Goal: Entertainment & Leisure: Consume media (video, audio)

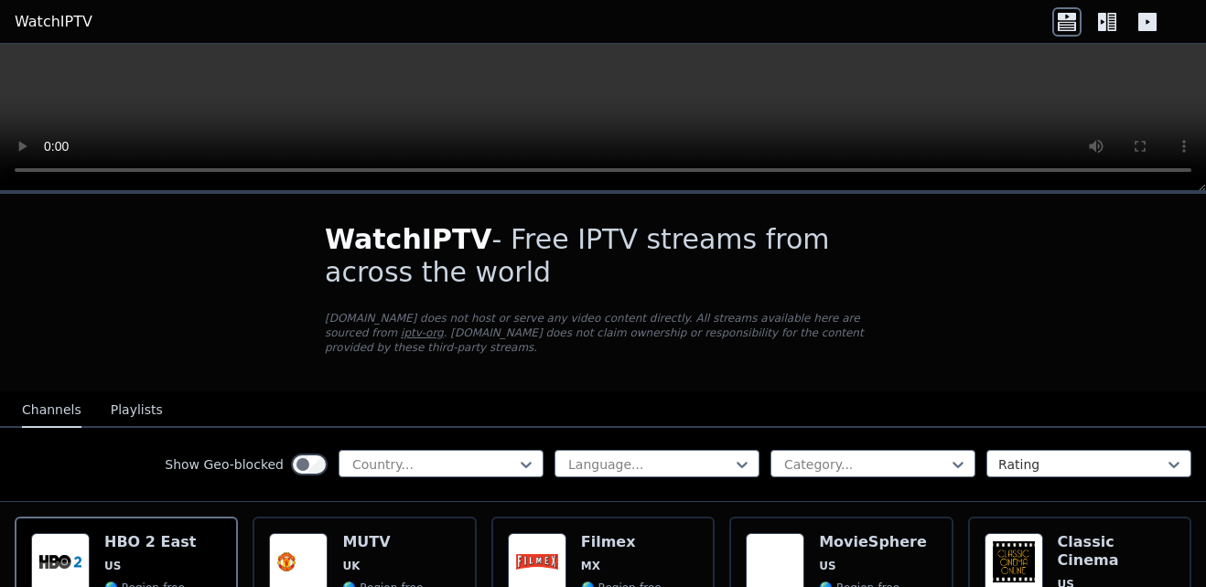
scroll to position [91, 0]
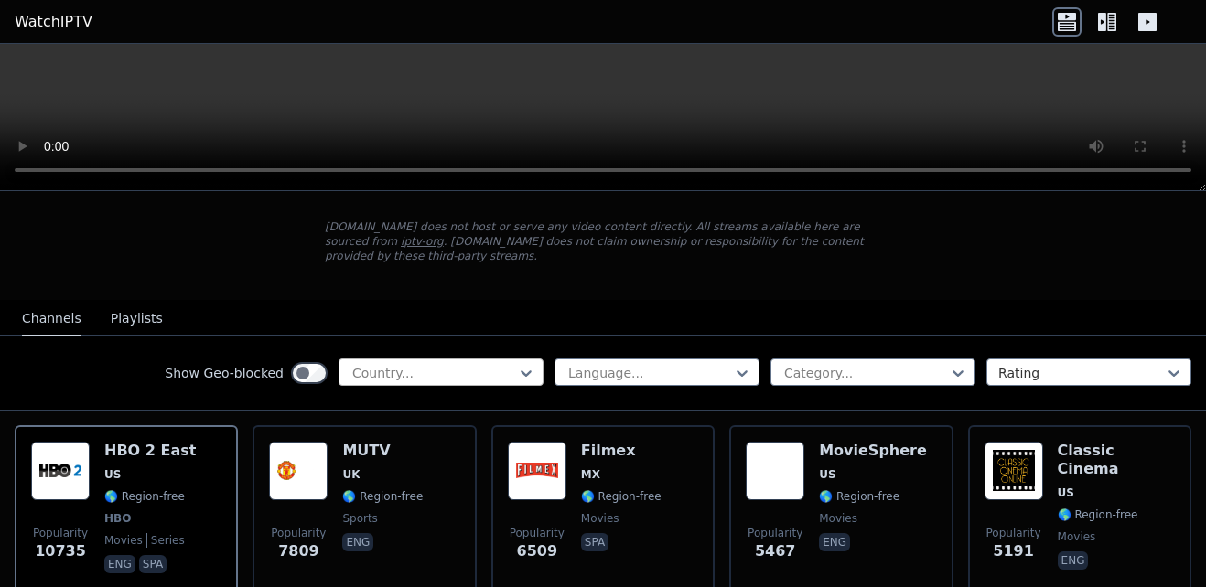
click at [477, 364] on div at bounding box center [433, 373] width 166 height 18
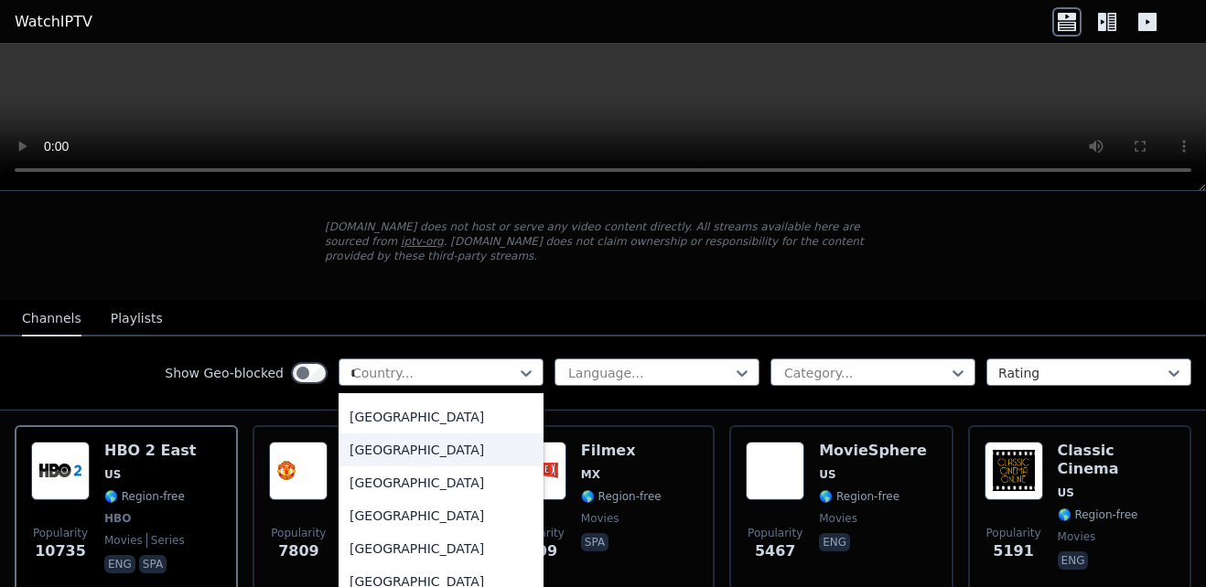
scroll to position [3966, 0]
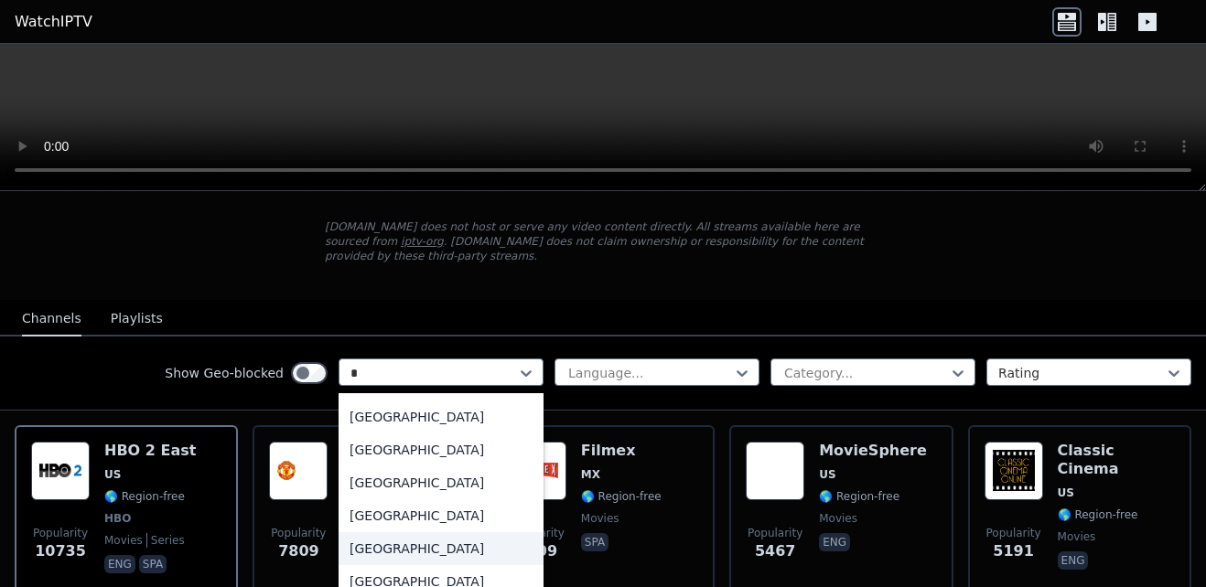
type input "**"
click at [368, 435] on div "Israel" at bounding box center [440, 450] width 205 height 33
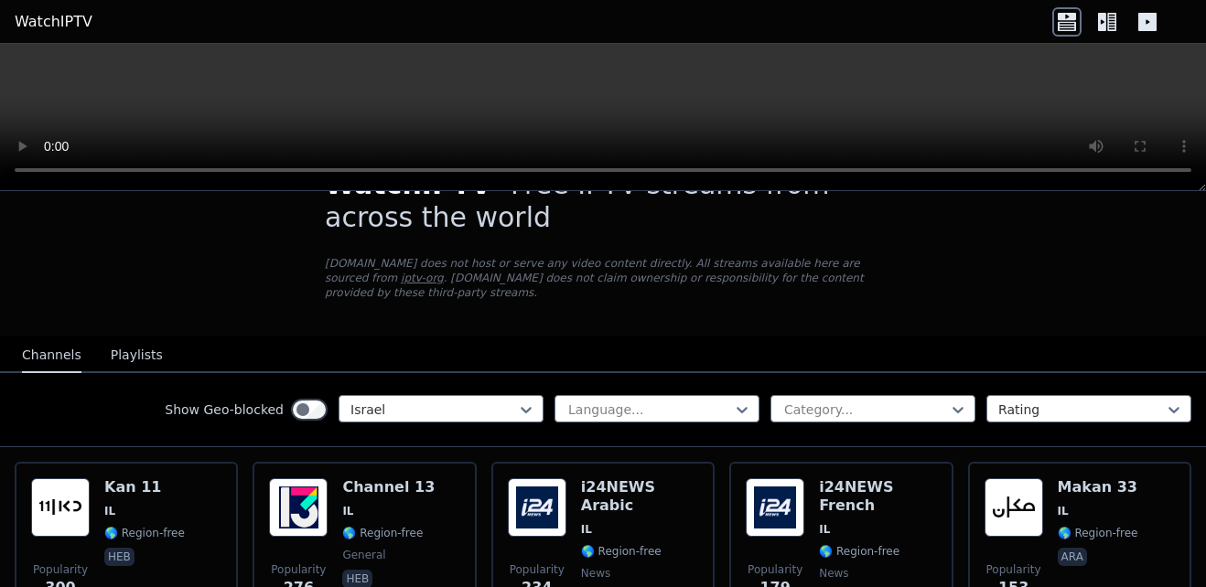
scroll to position [53, 0]
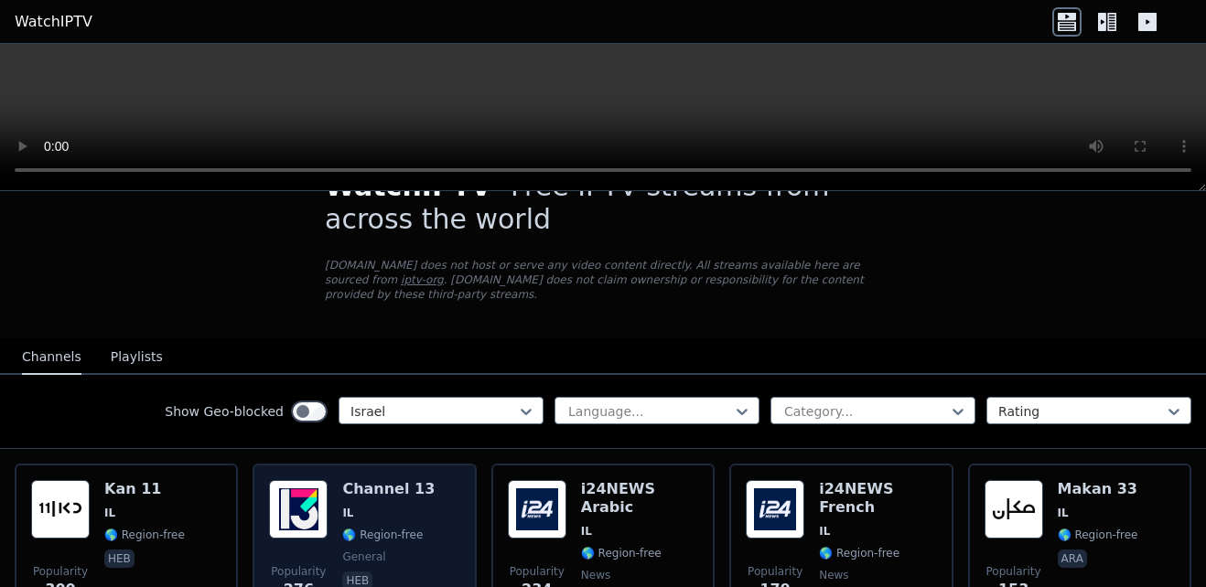
click at [369, 506] on span "IL" at bounding box center [388, 513] width 92 height 15
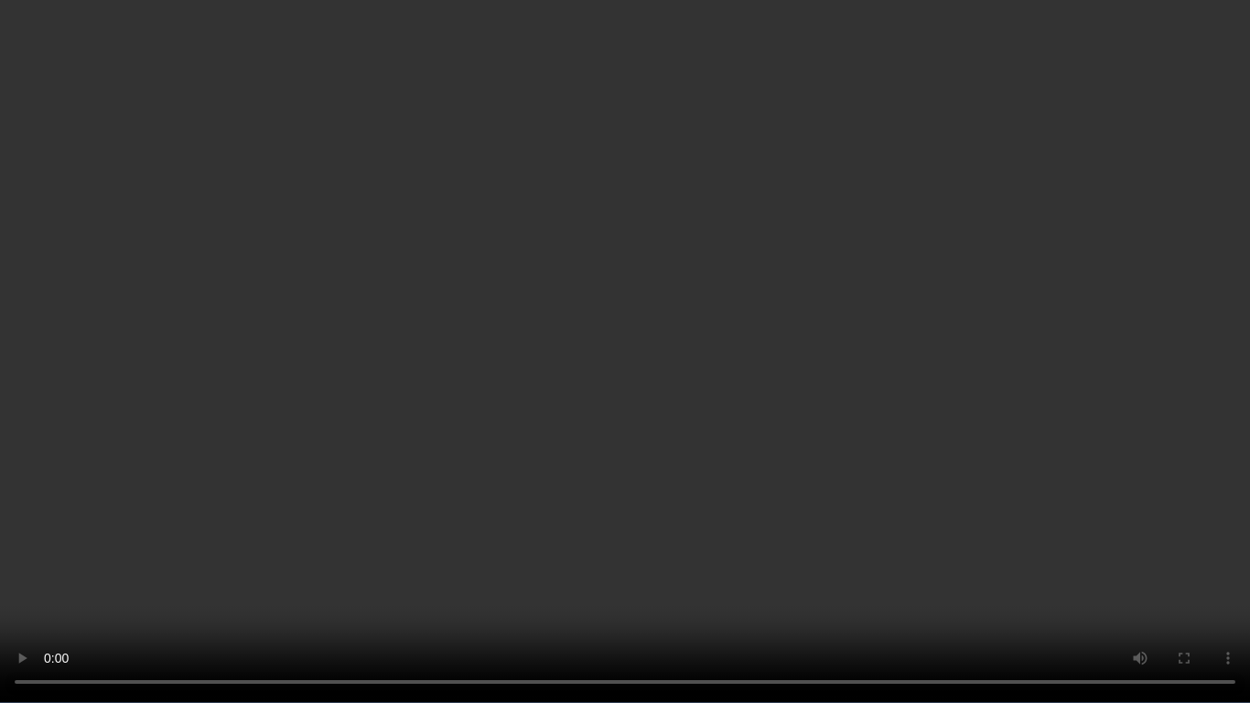
click at [1067, 513] on video at bounding box center [625, 351] width 1250 height 703
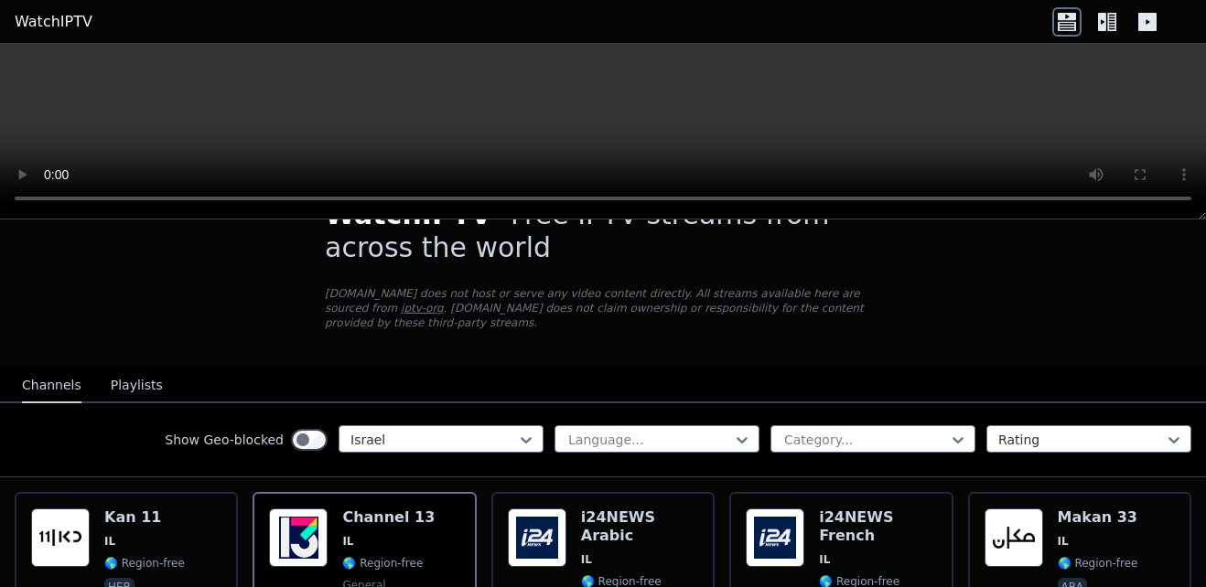
click at [569, 120] on video at bounding box center [603, 132] width 1206 height 176
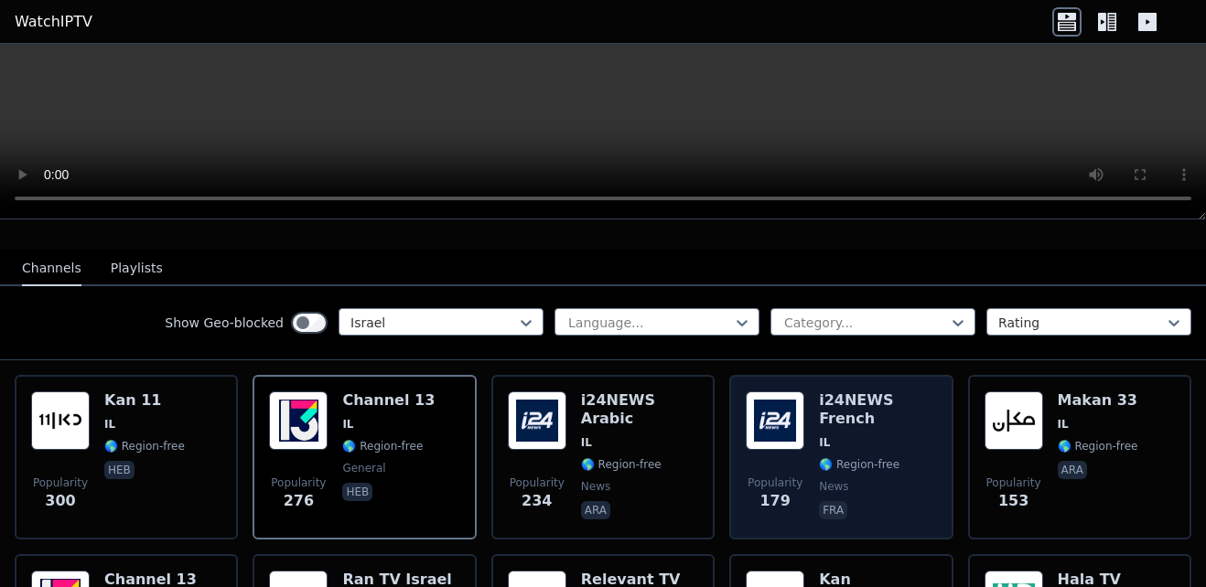
scroll to position [366, 0]
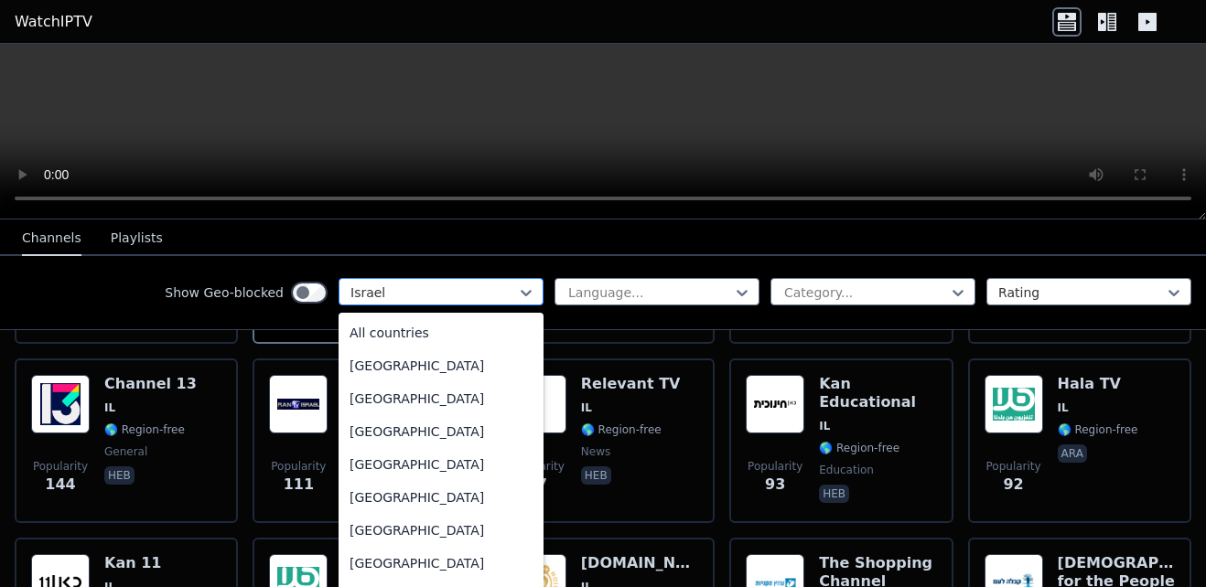
click at [496, 285] on div at bounding box center [433, 293] width 166 height 18
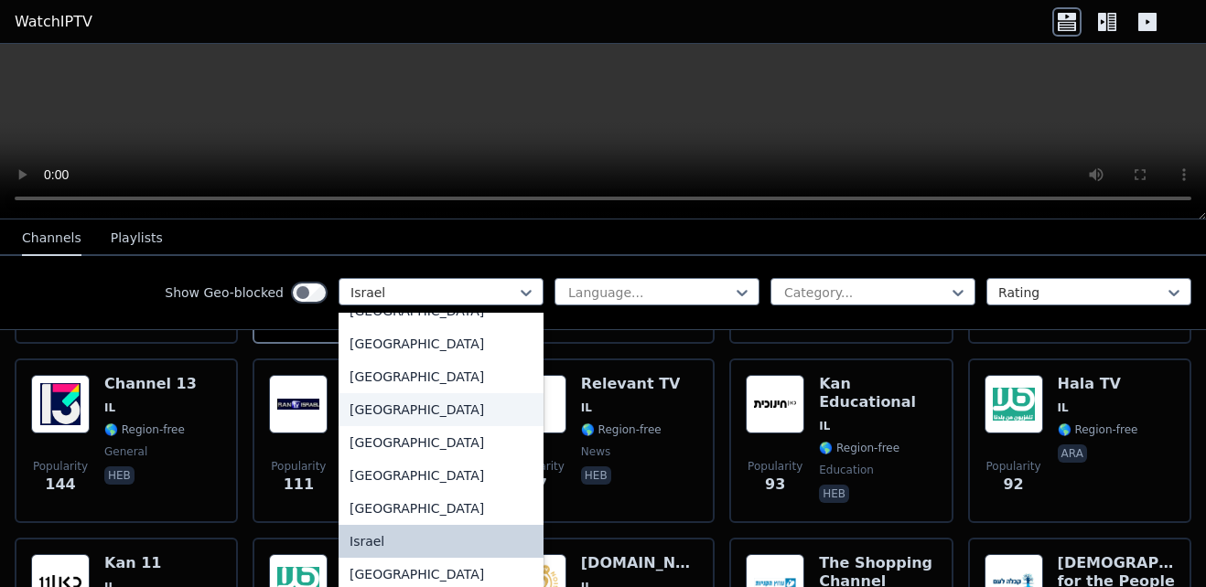
click at [386, 426] on div "[GEOGRAPHIC_DATA]" at bounding box center [440, 409] width 205 height 33
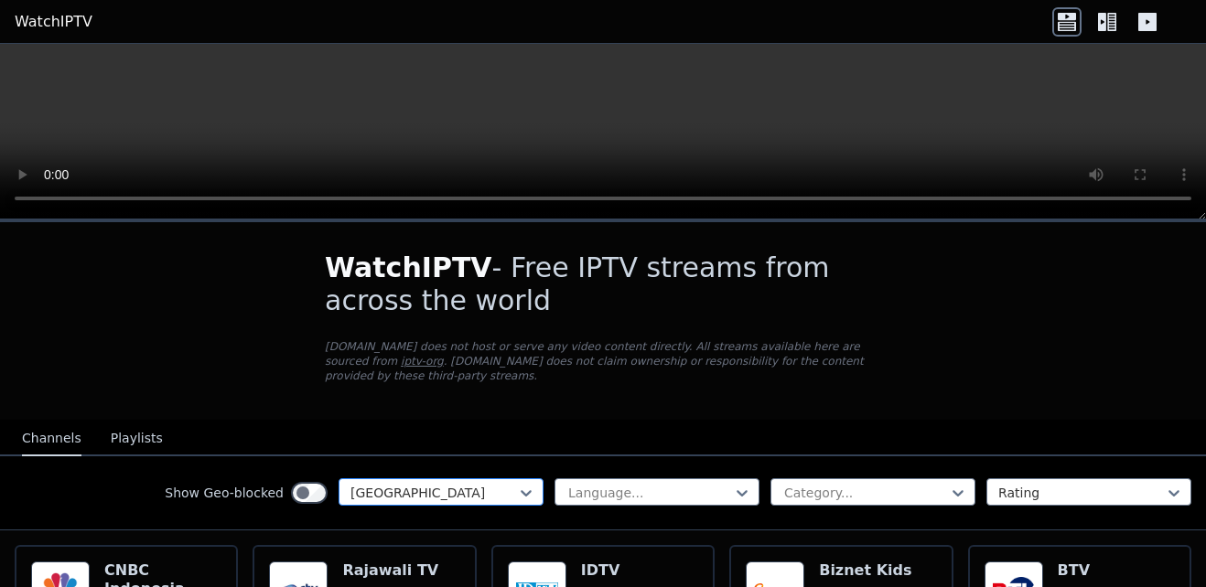
click at [438, 484] on div at bounding box center [433, 493] width 166 height 18
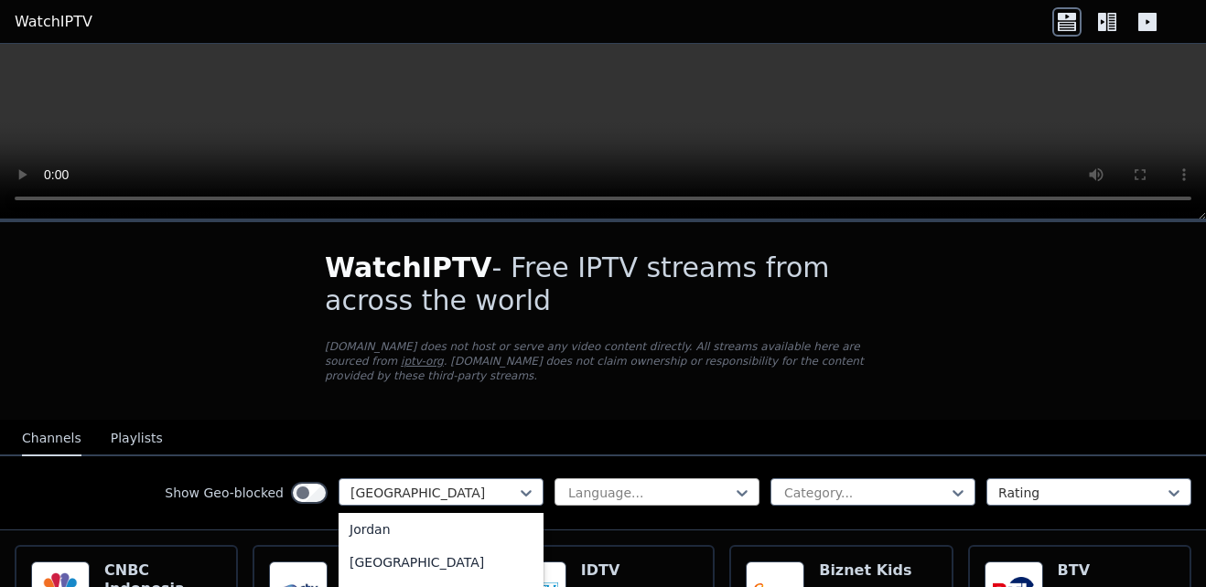
scroll to position [3297, 0]
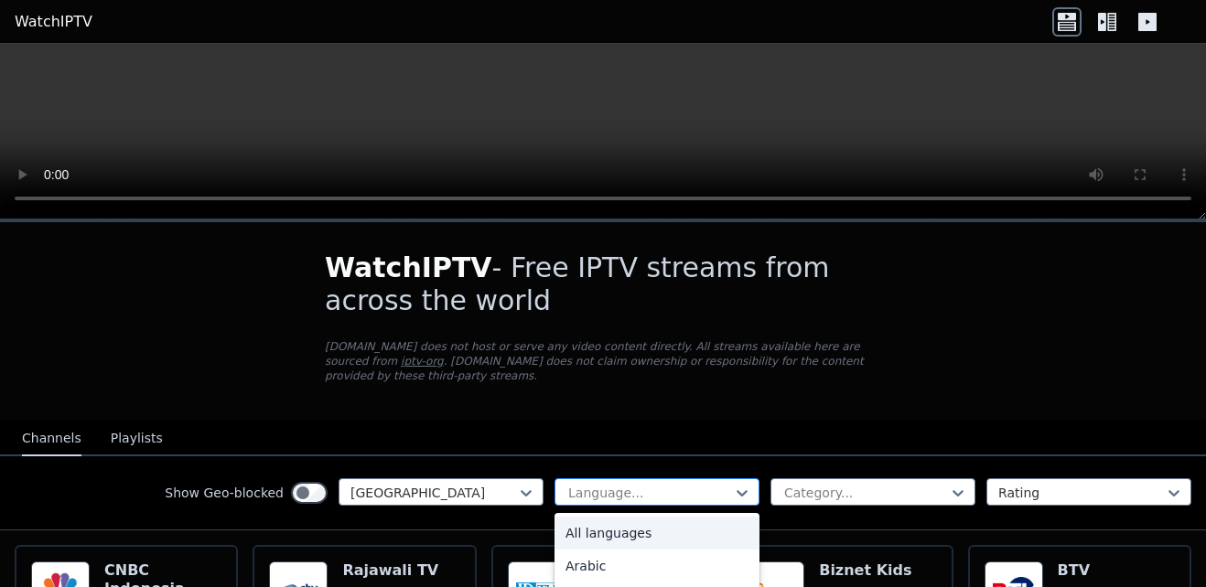
click at [640, 484] on div at bounding box center [649, 493] width 166 height 18
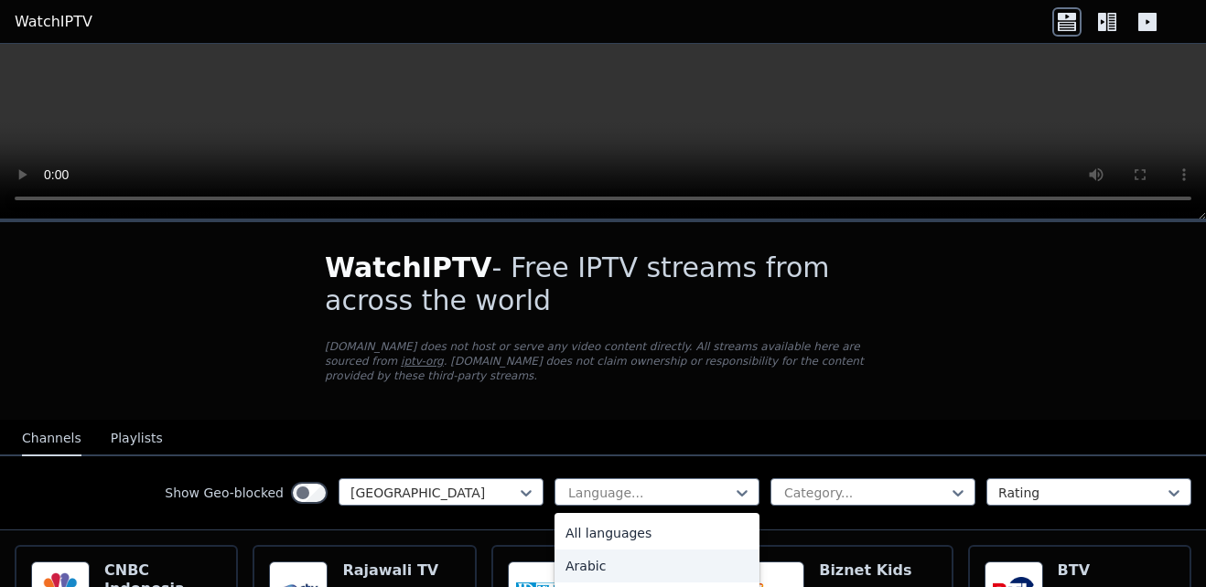
click at [585, 550] on div "Arabic" at bounding box center [656, 566] width 205 height 33
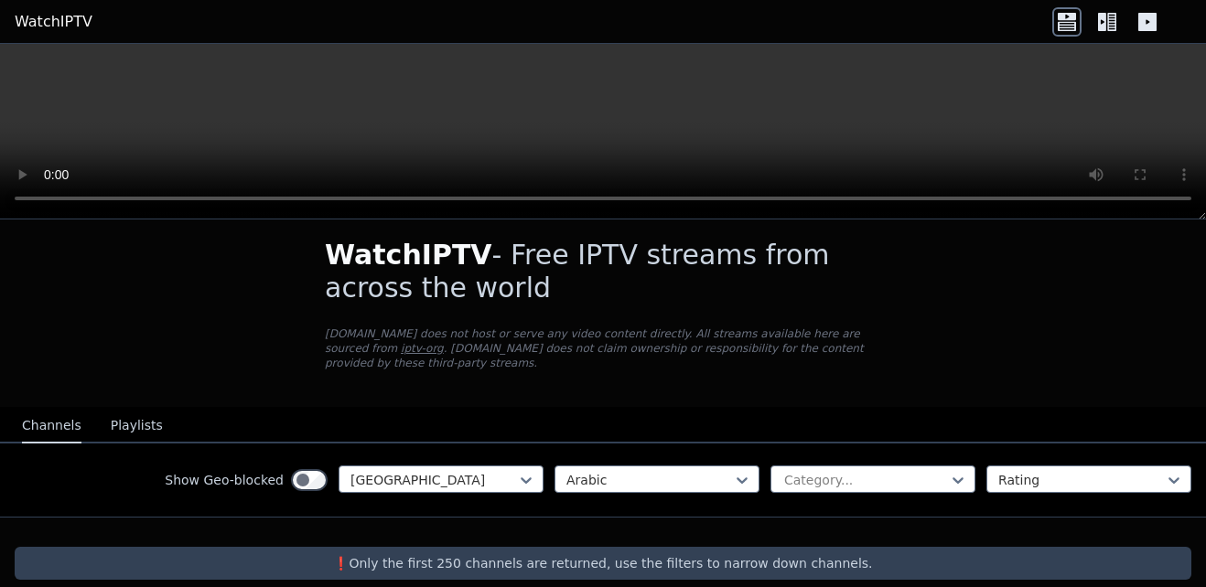
scroll to position [20, 0]
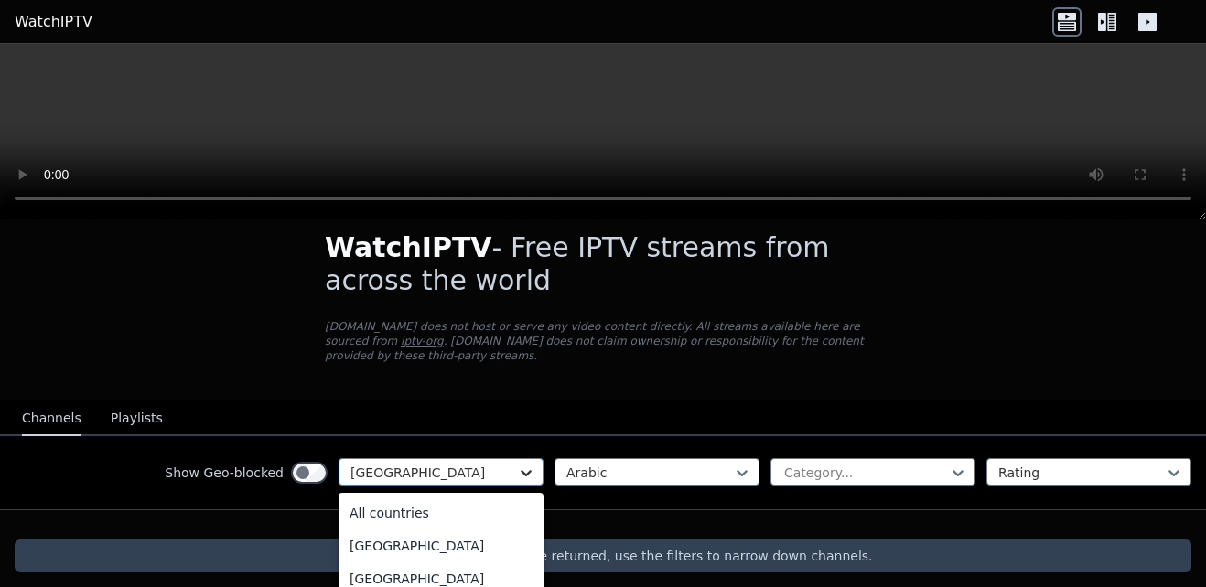
click at [517, 464] on icon at bounding box center [526, 473] width 18 height 18
click at [495, 464] on div at bounding box center [433, 473] width 166 height 18
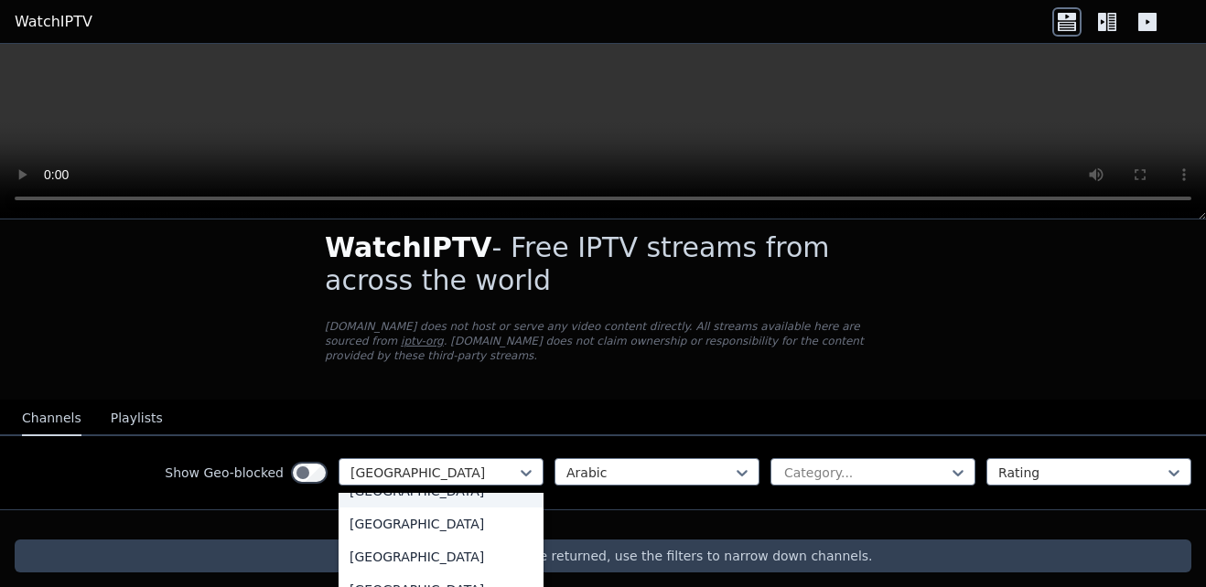
click at [420, 494] on div "[GEOGRAPHIC_DATA]" at bounding box center [440, 491] width 205 height 33
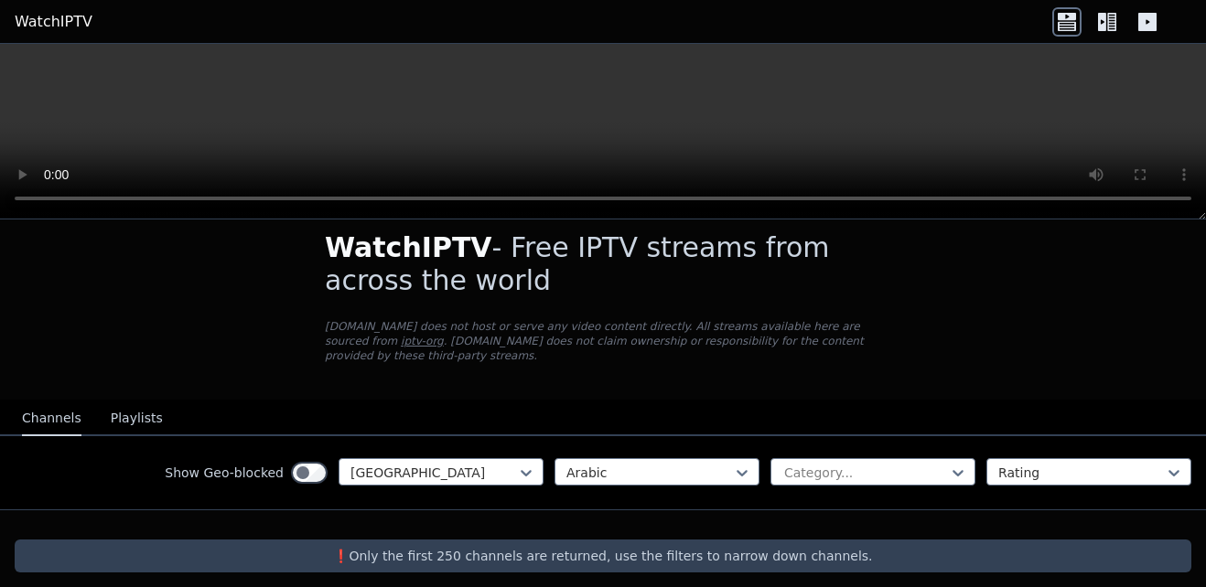
click at [1127, 23] on div at bounding box center [1107, 21] width 110 height 29
click at [1111, 22] on icon at bounding box center [1111, 22] width 9 height 18
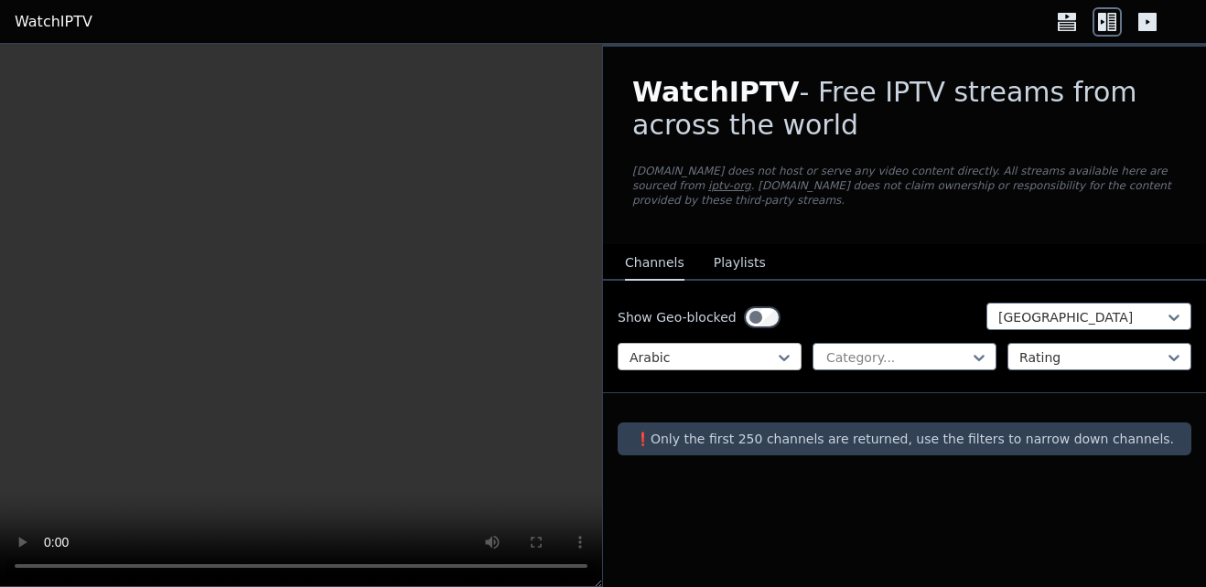
click at [761, 349] on div at bounding box center [701, 358] width 145 height 18
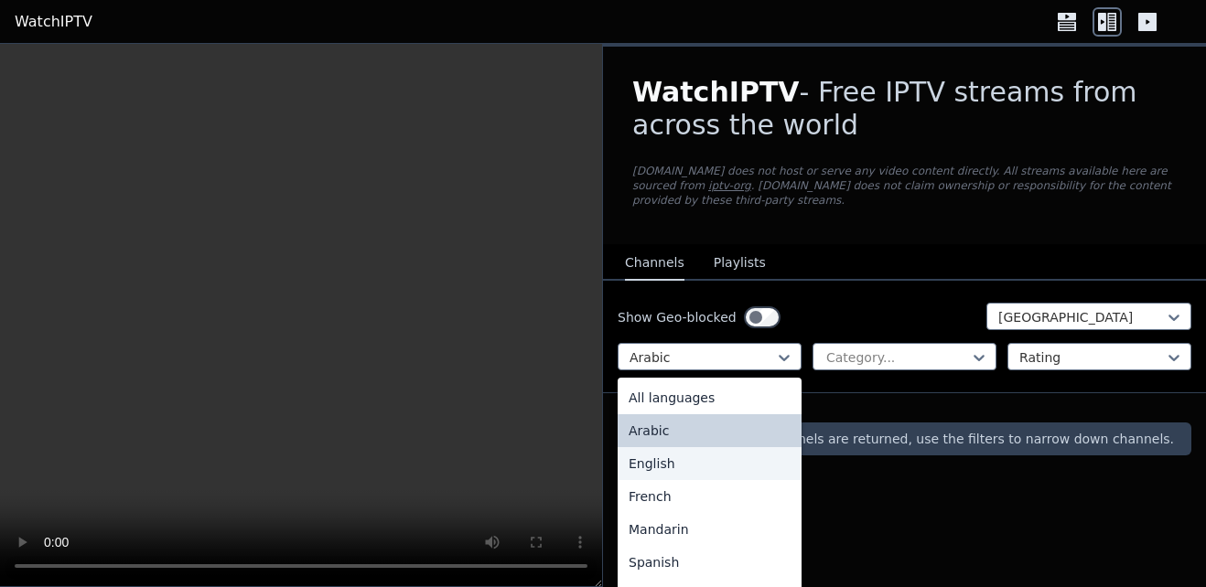
click at [691, 455] on div "English" at bounding box center [709, 463] width 184 height 33
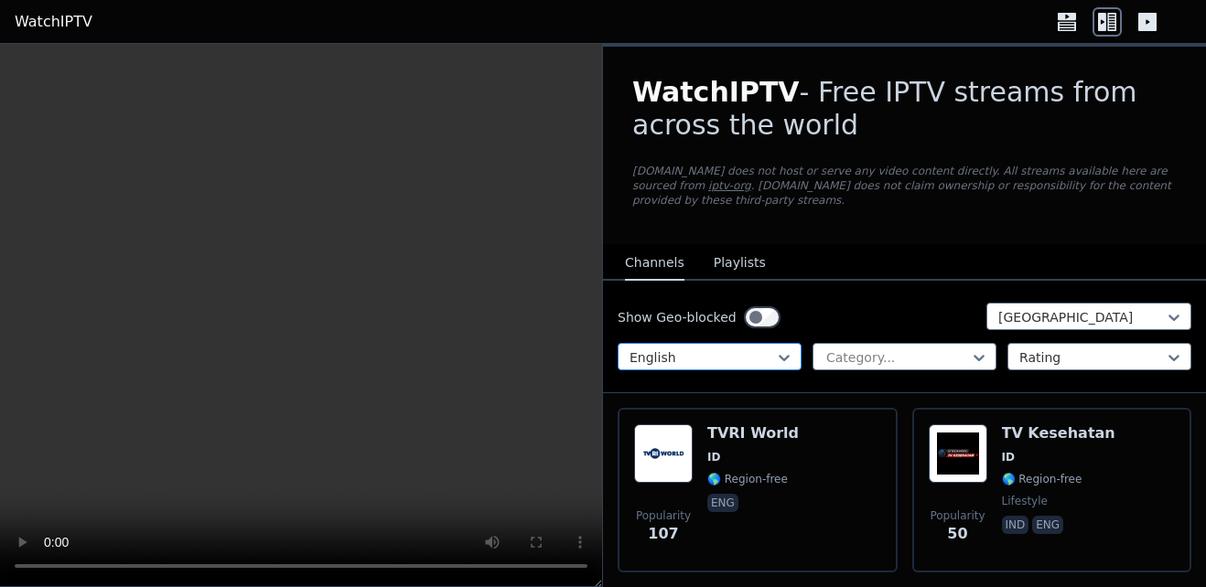
click at [724, 349] on div at bounding box center [701, 358] width 145 height 18
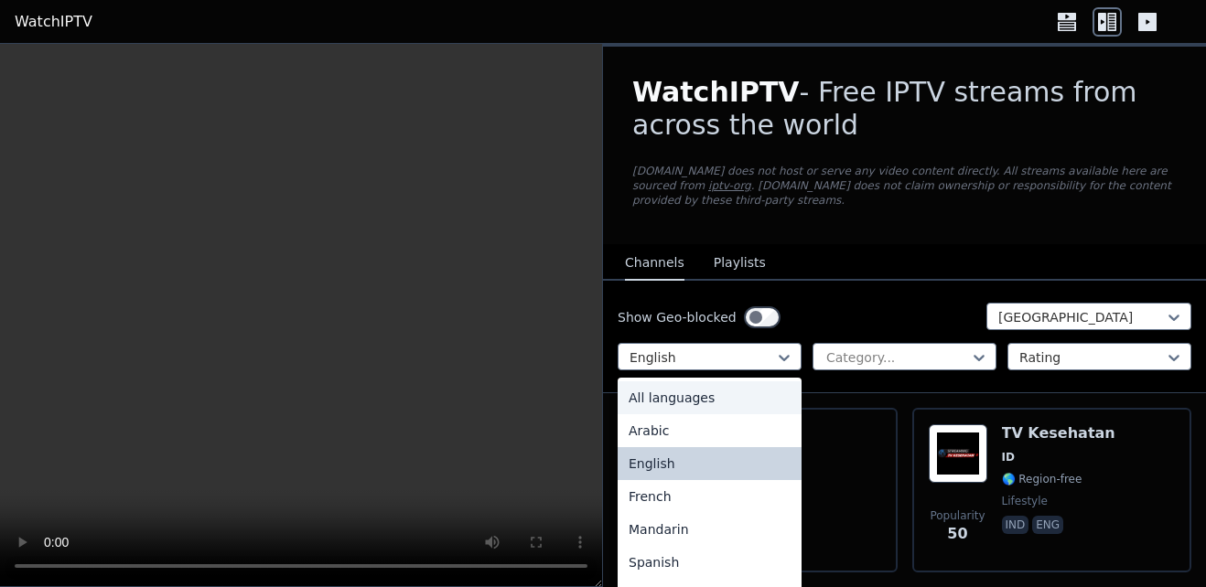
click at [699, 381] on div "All languages" at bounding box center [709, 397] width 184 height 33
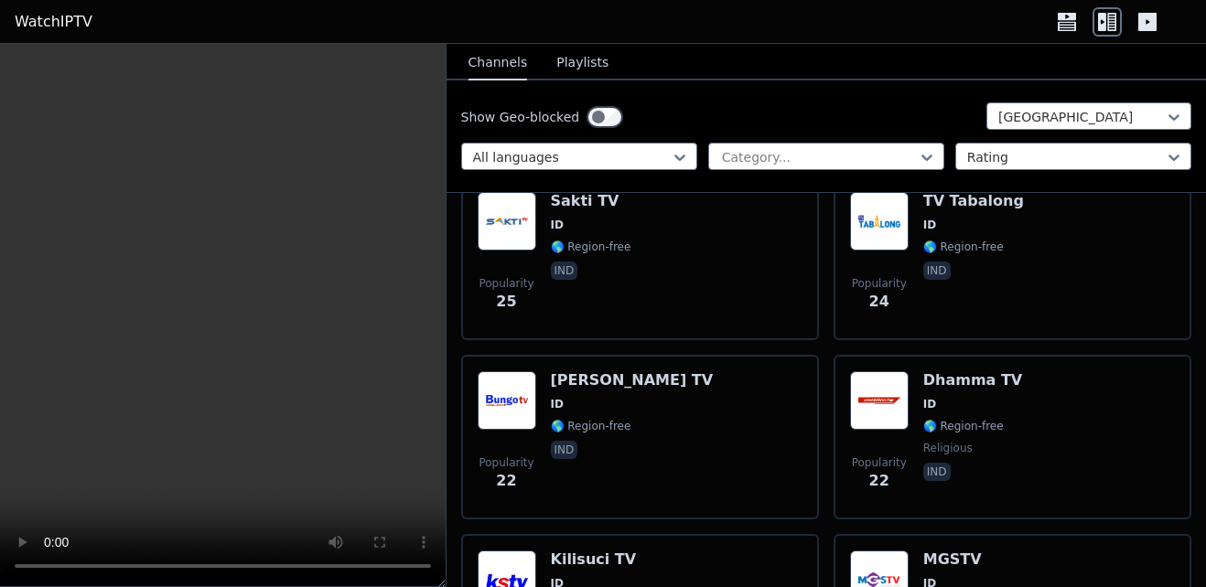
scroll to position [3271, 0]
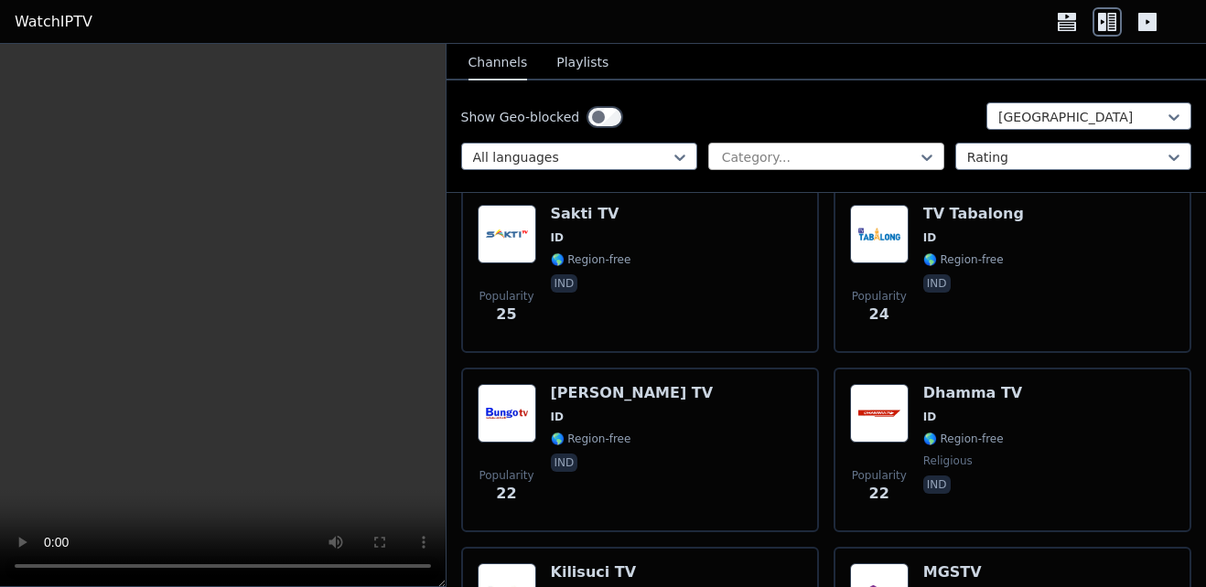
click at [780, 158] on div at bounding box center [819, 157] width 198 height 18
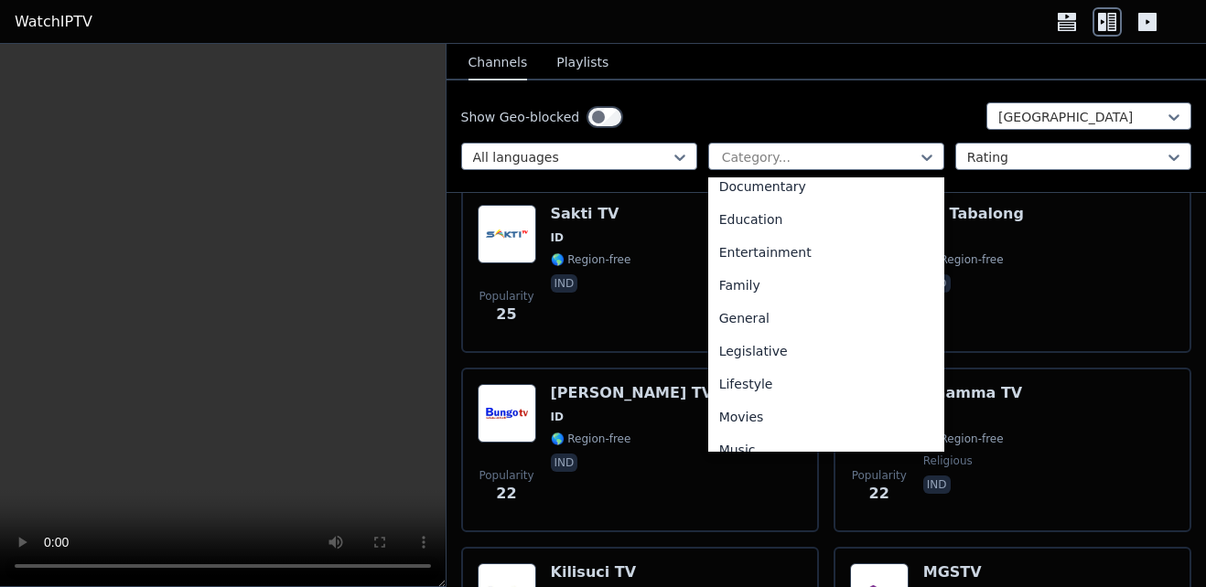
scroll to position [622, 0]
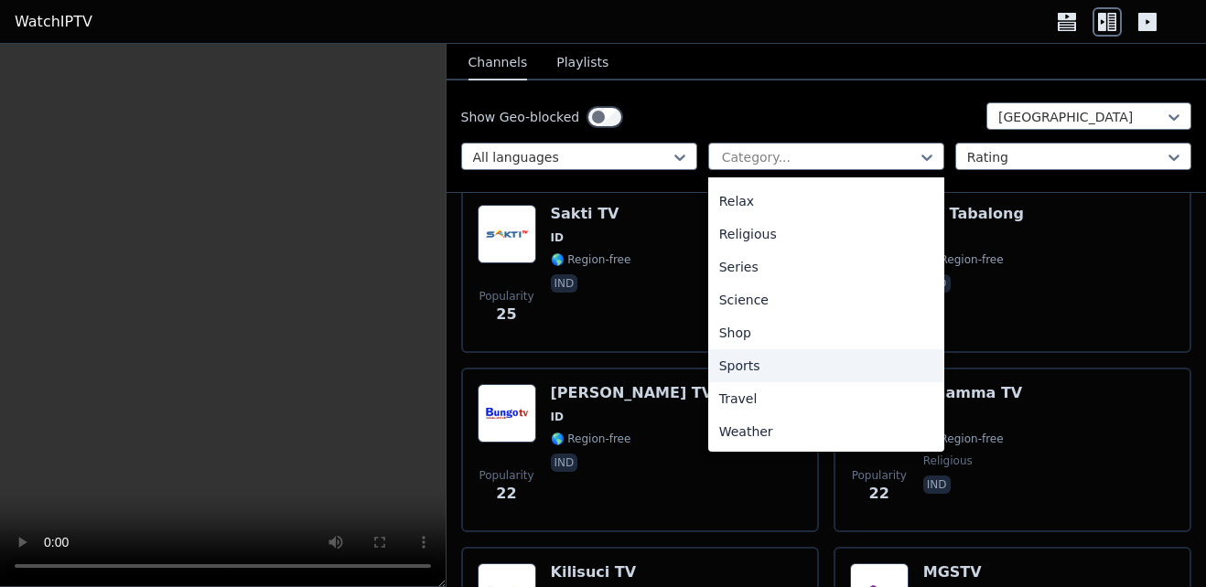
click at [726, 365] on div "Sports" at bounding box center [826, 365] width 236 height 33
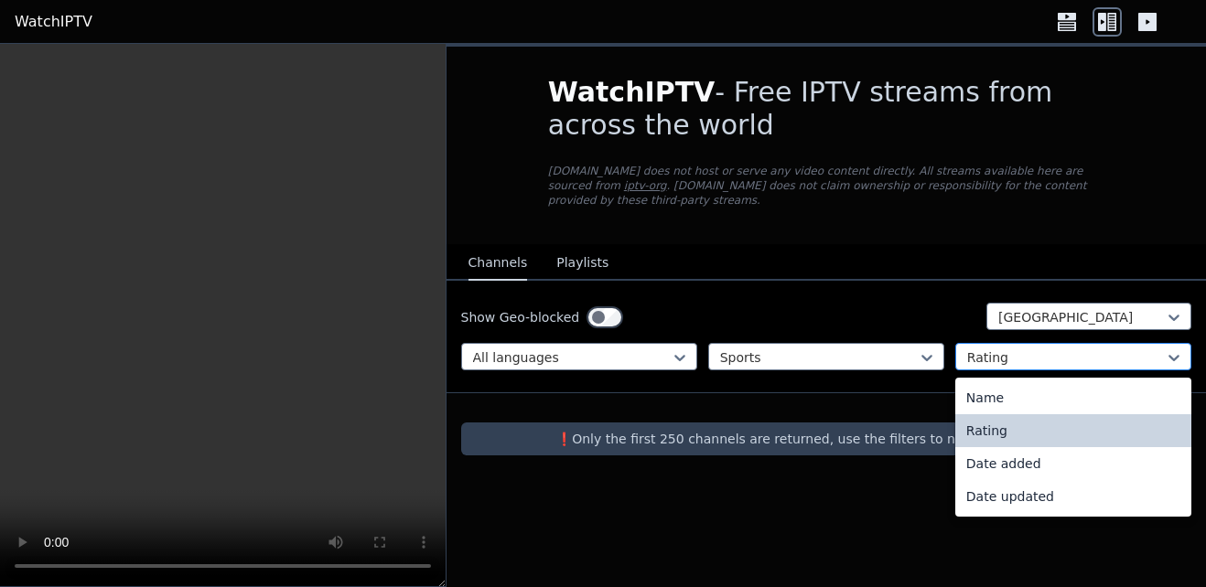
click at [1003, 349] on div at bounding box center [1066, 358] width 198 height 18
click at [1008, 327] on div "Show Geo-blocked Indonesia All languages Sports 4 results available. Use Up and…" at bounding box center [826, 337] width 760 height 113
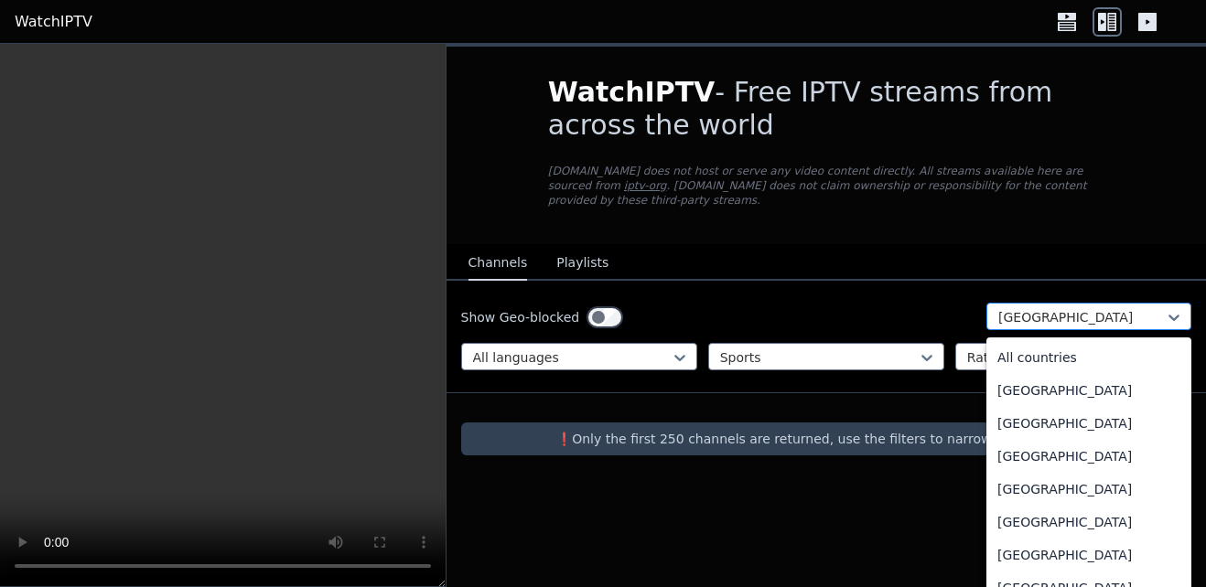
click at [1021, 309] on div at bounding box center [1081, 317] width 166 height 18
click at [1009, 341] on div "All countries" at bounding box center [1088, 357] width 205 height 33
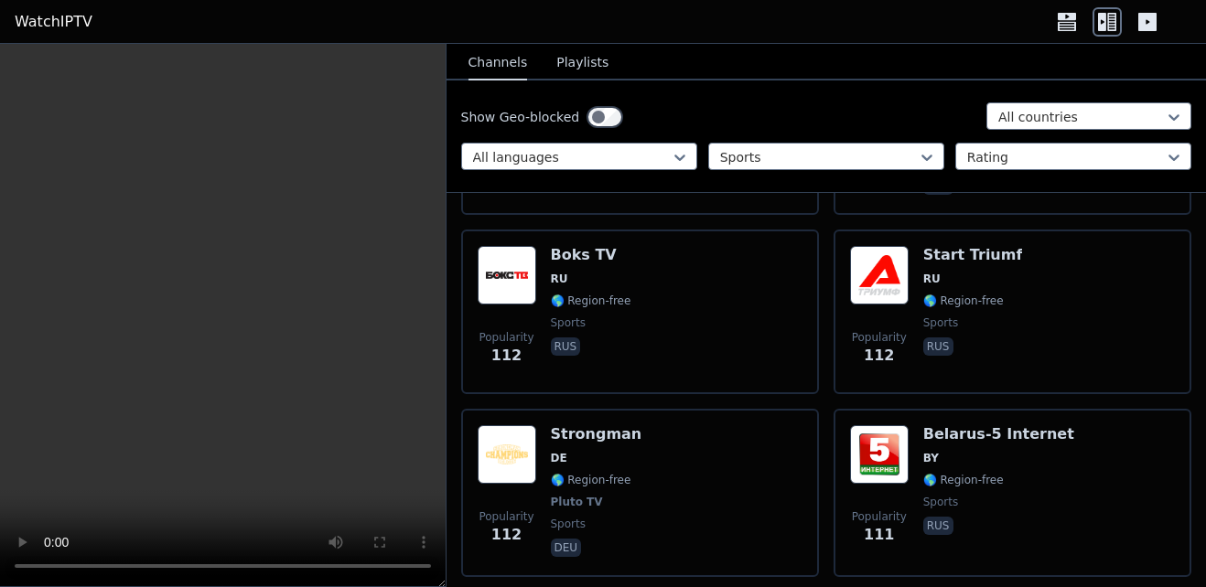
scroll to position [9959, 0]
